Goal: Use online tool/utility: Utilize a website feature to perform a specific function

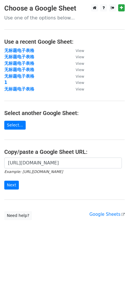
scroll to position [0, 144]
type input "https://docs.google.com/spreadsheets/d/1fQbvswKY3xiL_a2AYr28ElYkWNCNnnLeHVYoZAF…"
click at [9, 187] on input "Next" at bounding box center [11, 185] width 15 height 9
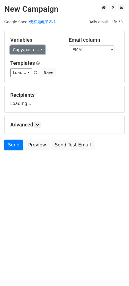
click at [20, 49] on link "Copy/paste..." at bounding box center [27, 49] width 35 height 9
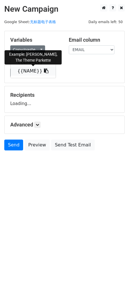
click at [22, 68] on link "{{NAME}}" at bounding box center [33, 71] width 45 height 9
